Goal: Information Seeking & Learning: Learn about a topic

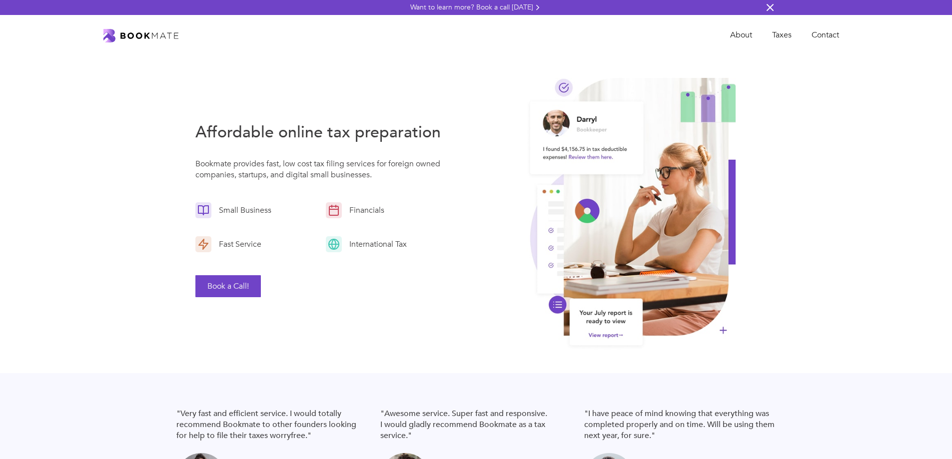
click at [771, 8] on img at bounding box center [770, 7] width 12 height 12
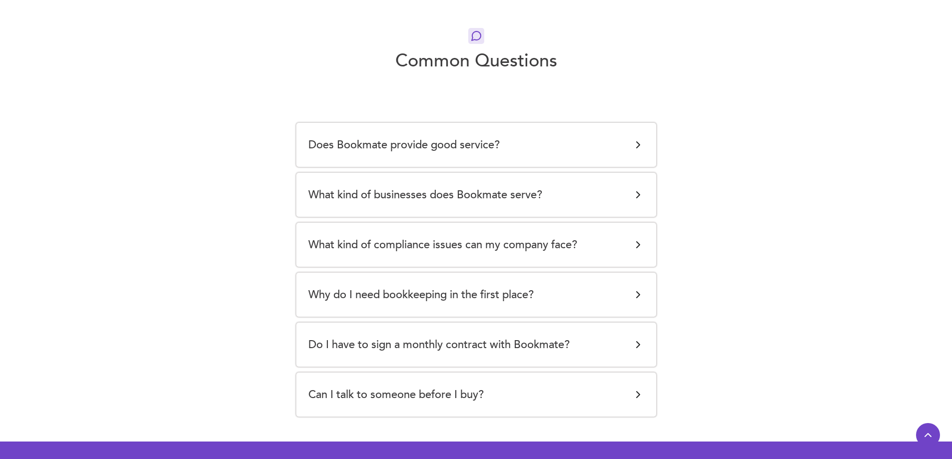
scroll to position [1849, 0]
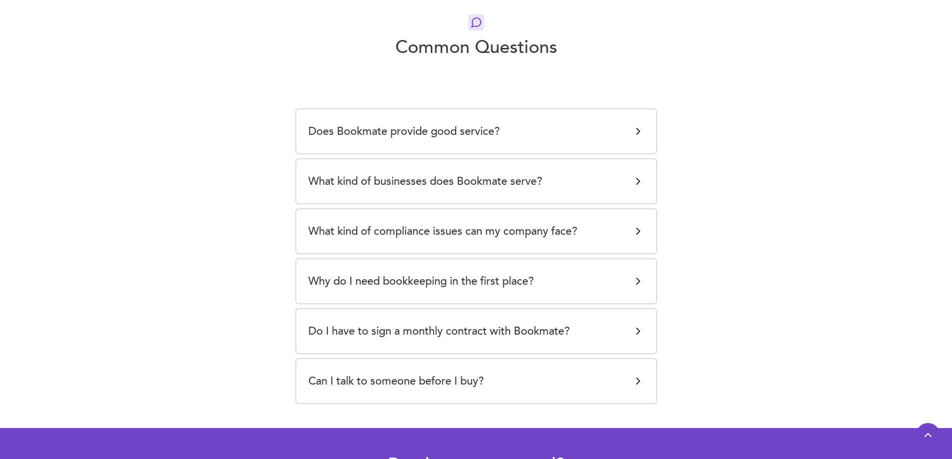
click at [551, 121] on div "Does Bookmate provide good service?" at bounding box center [476, 131] width 336 height 20
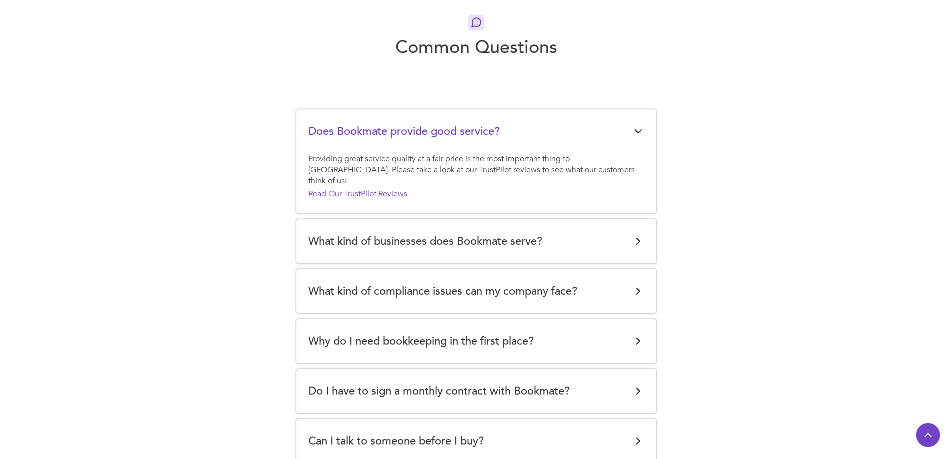
click at [590, 231] on div "What kind of businesses does Bookmate serve?" at bounding box center [476, 241] width 336 height 20
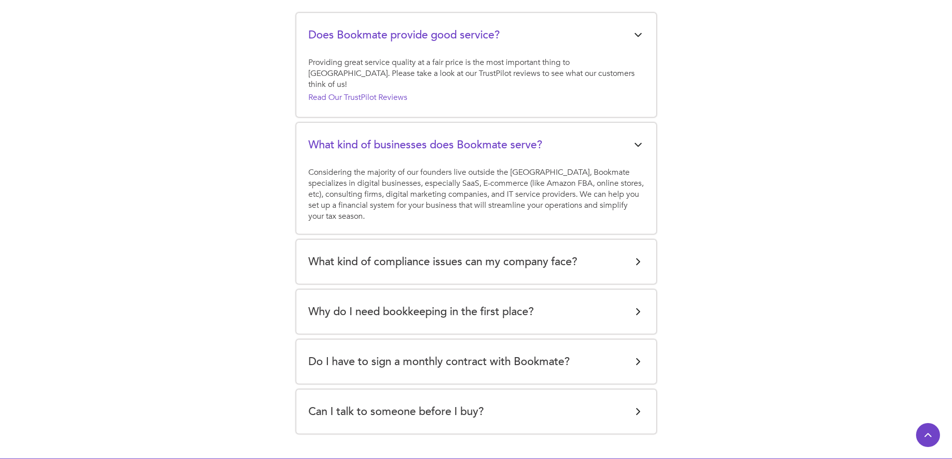
scroll to position [1949, 0]
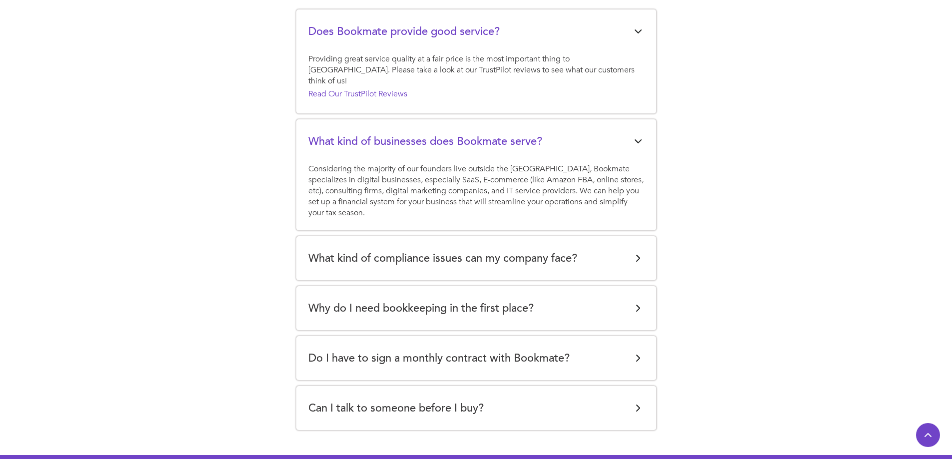
click at [616, 248] on div "What kind of compliance issues can my company face?" at bounding box center [476, 258] width 336 height 20
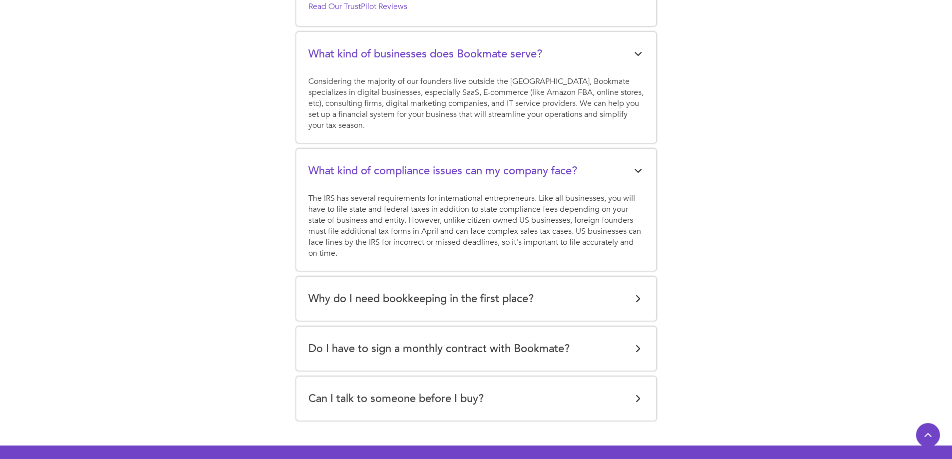
scroll to position [2049, 0]
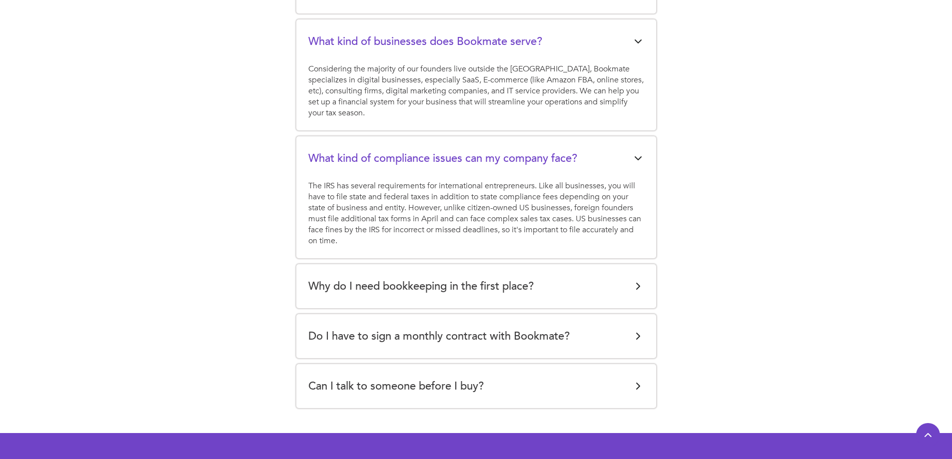
click at [567, 276] on div "Why do I need bookkeeping in the first place?" at bounding box center [476, 286] width 336 height 20
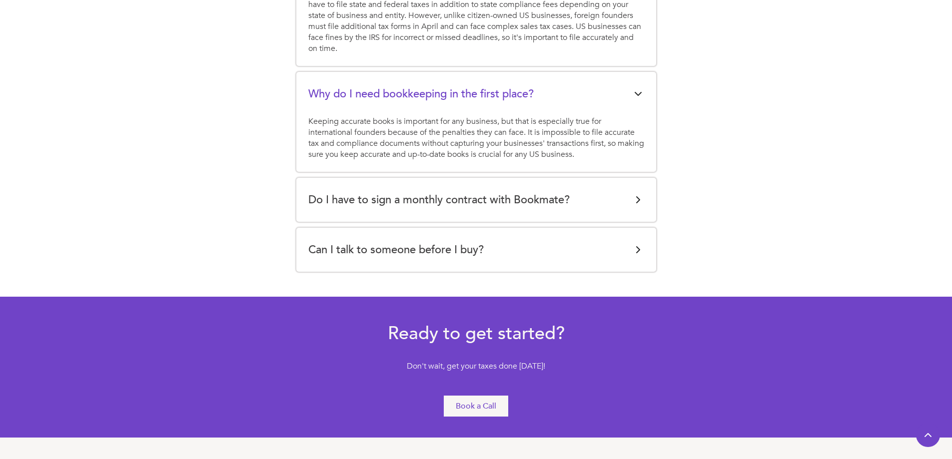
scroll to position [2248, 0]
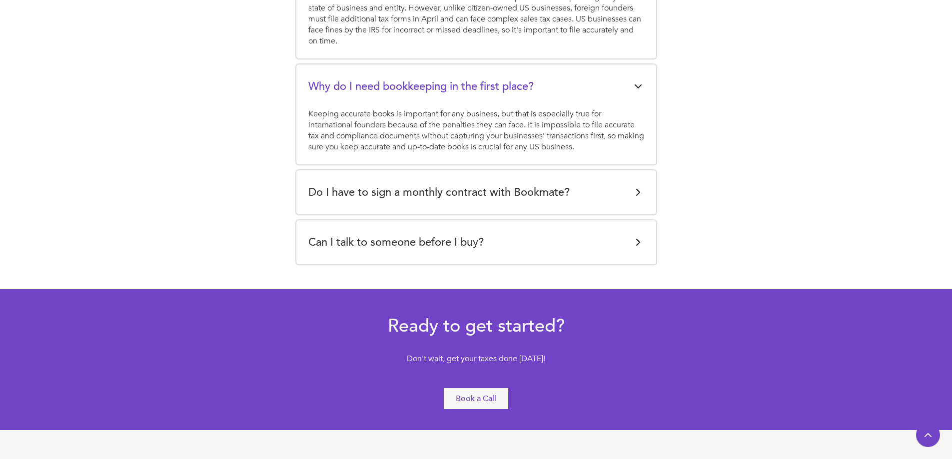
click at [536, 232] on div "Can I talk to someone before I buy?" at bounding box center [476, 242] width 336 height 20
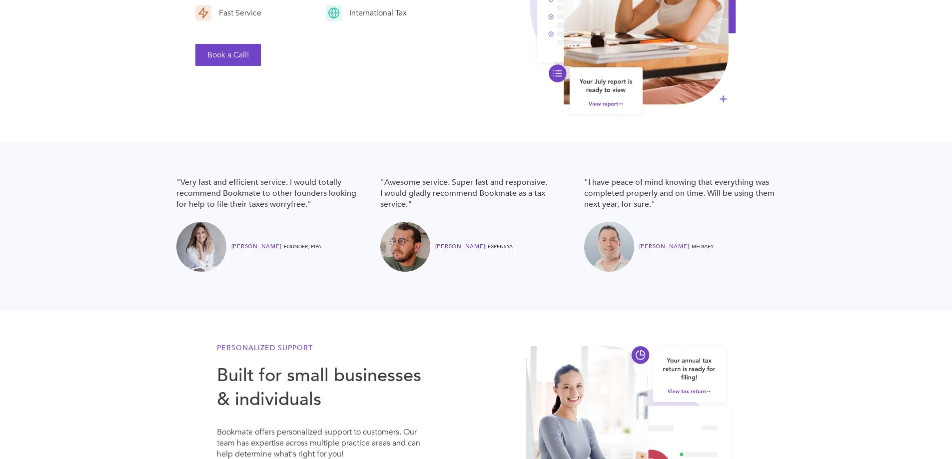
scroll to position [0, 0]
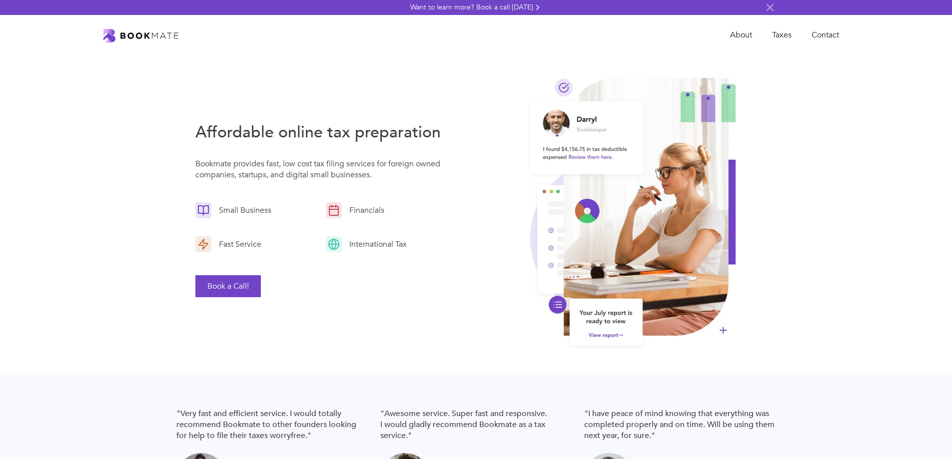
click at [170, 38] on img "home" at bounding box center [140, 35] width 75 height 13
click at [744, 35] on link "About" at bounding box center [741, 35] width 42 height 20
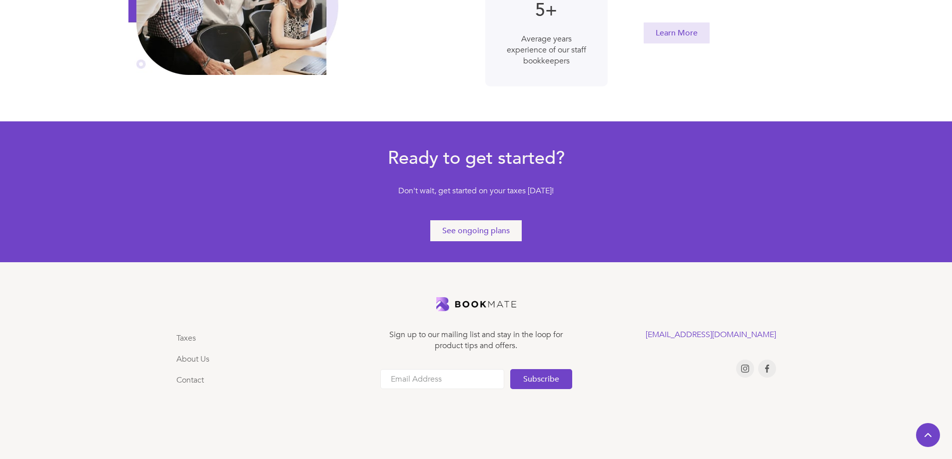
scroll to position [503, 0]
click at [201, 353] on link "About Us" at bounding box center [192, 358] width 33 height 11
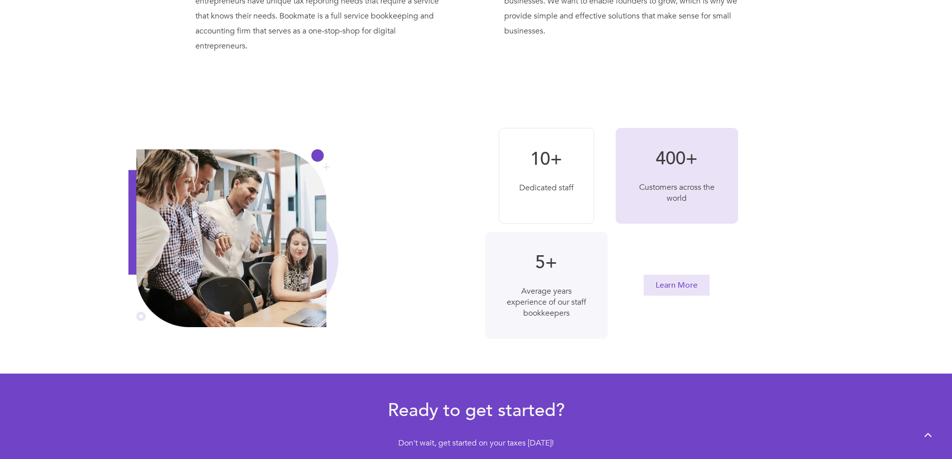
scroll to position [503, 0]
